Goal: Task Accomplishment & Management: Manage account settings

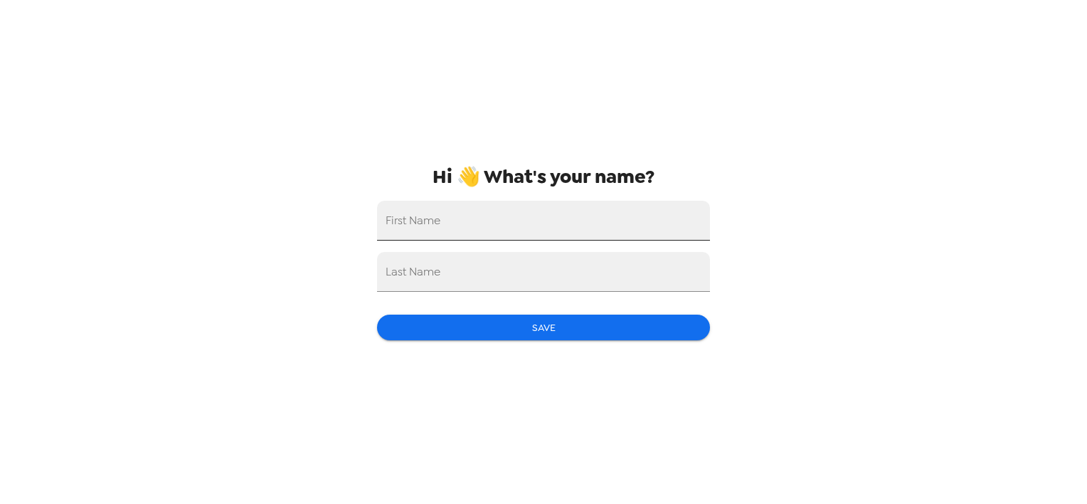
click at [623, 224] on input "First Name" at bounding box center [543, 221] width 333 height 40
type input "[PERSON_NAME]"
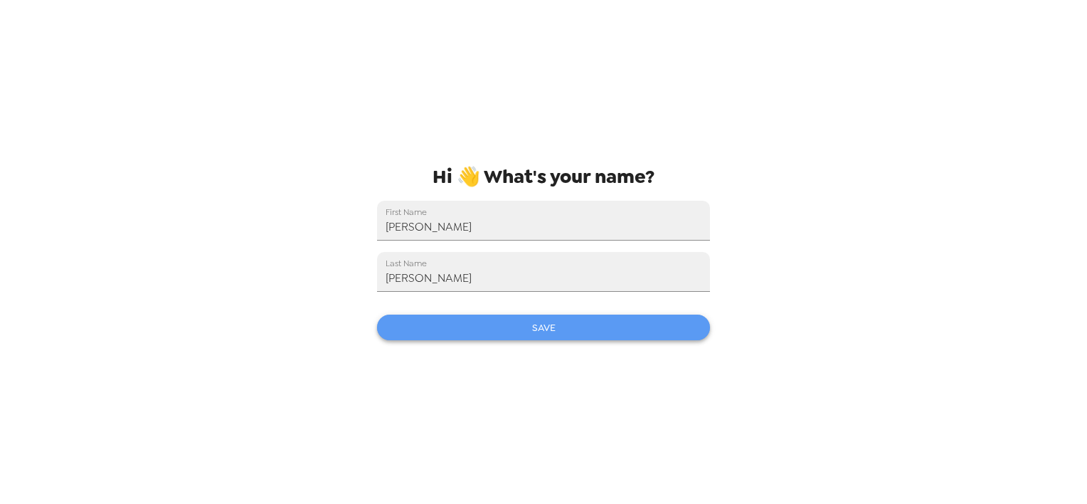
click at [518, 337] on button "Save" at bounding box center [543, 327] width 333 height 26
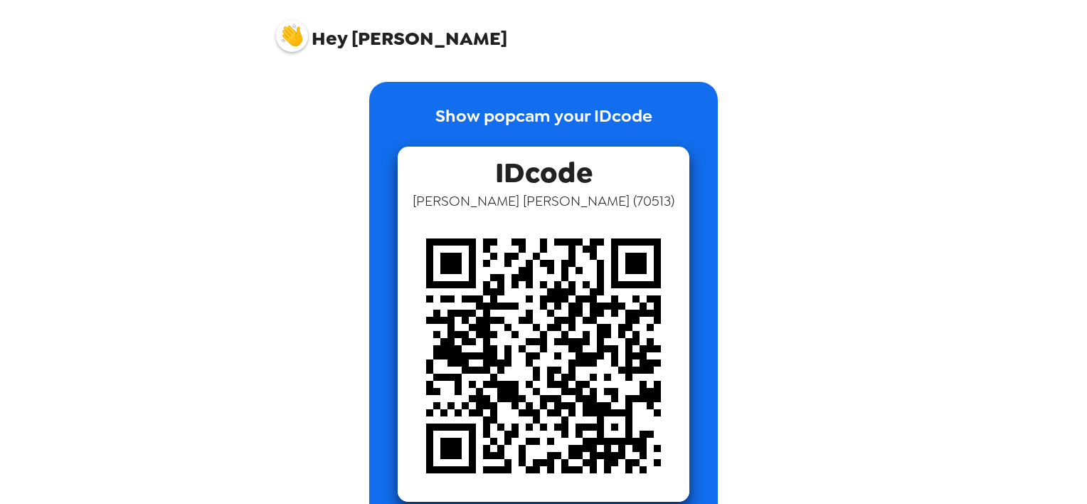
scroll to position [41, 0]
